Goal: Navigation & Orientation: Find specific page/section

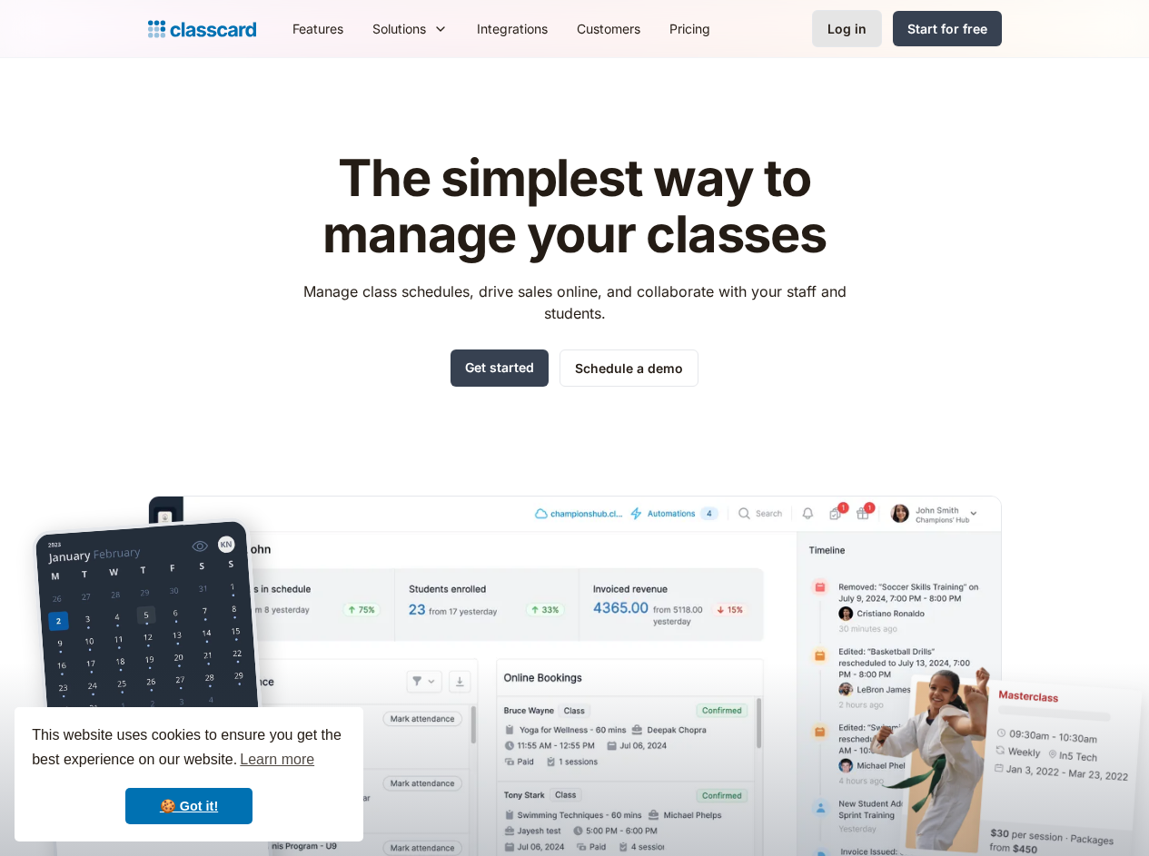
click at [865, 24] on div "Log in" at bounding box center [846, 28] width 39 height 19
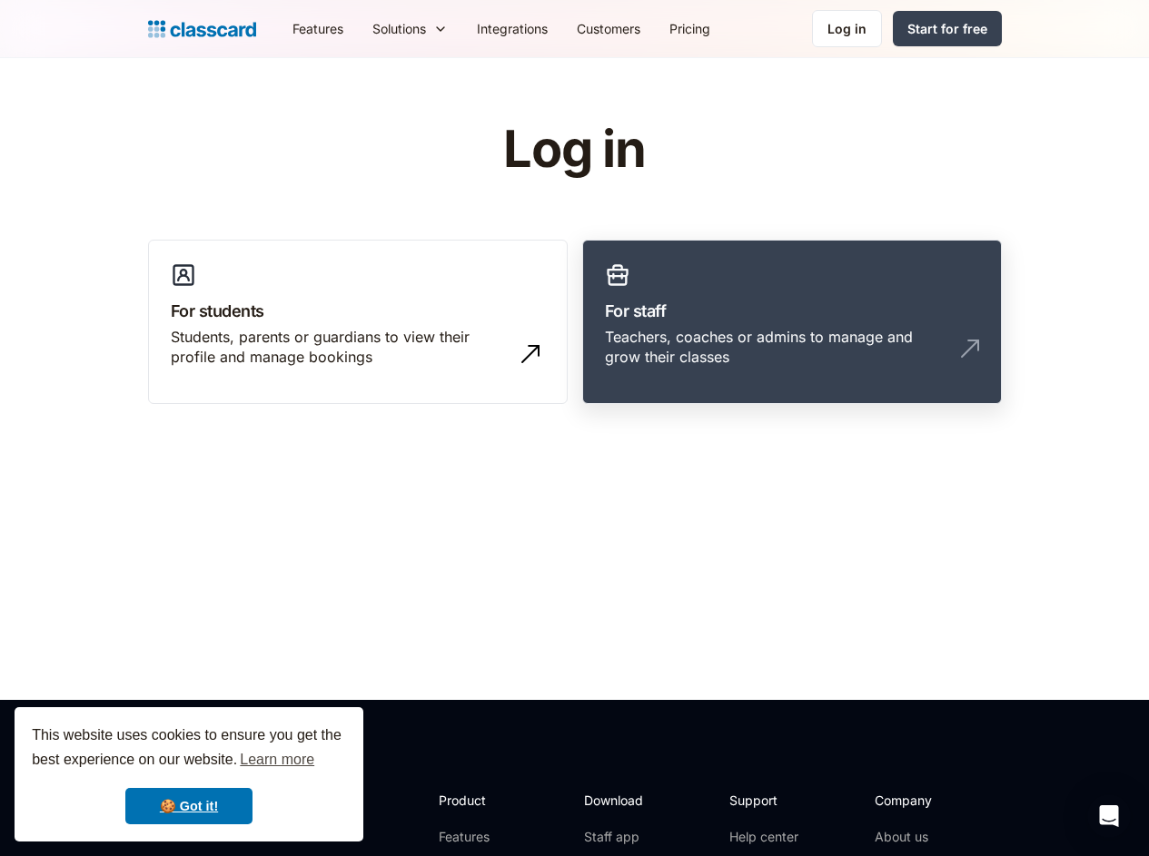
click at [687, 319] on h3 "For staff" at bounding box center [792, 311] width 374 height 25
